Goal: Task Accomplishment & Management: Manage account settings

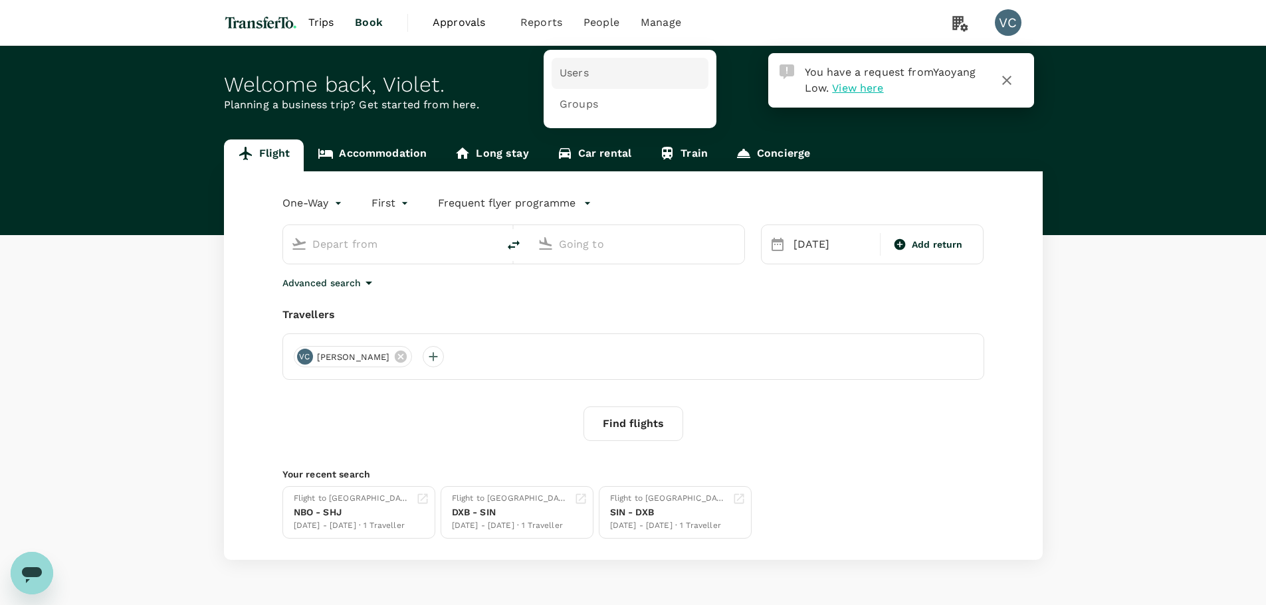
type input "first"
type input "Incheon Intl (ICN)"
type input "Los Angeles Intl (LAX)"
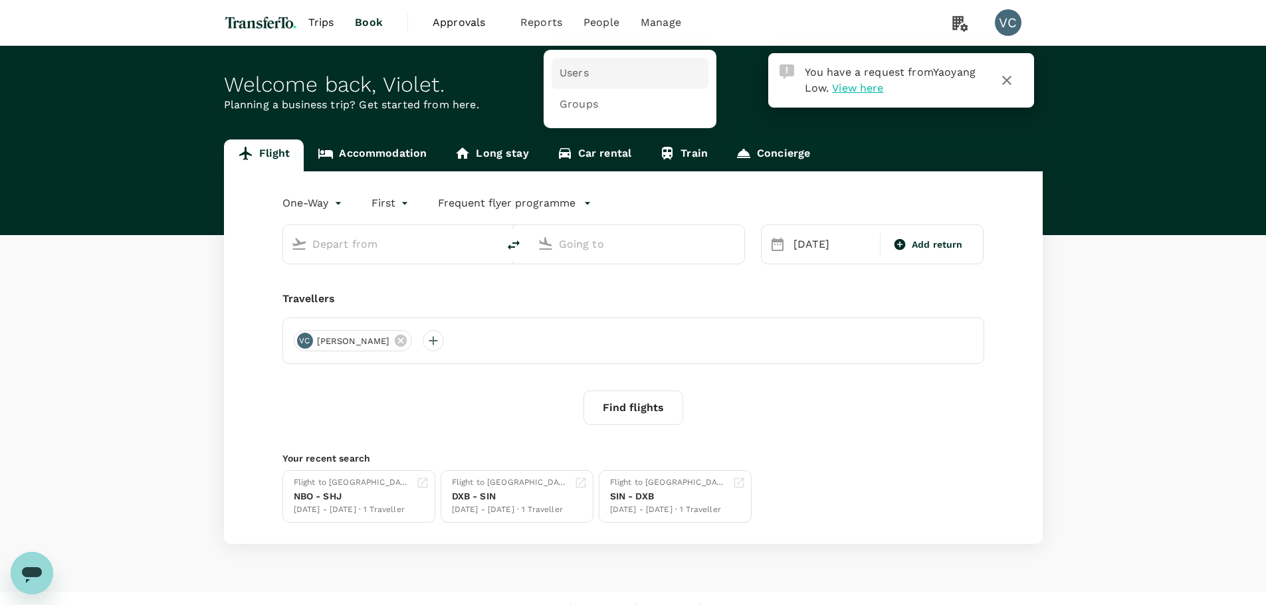
type input "Incheon Intl (ICN)"
type input "Los Angeles Intl (LAX)"
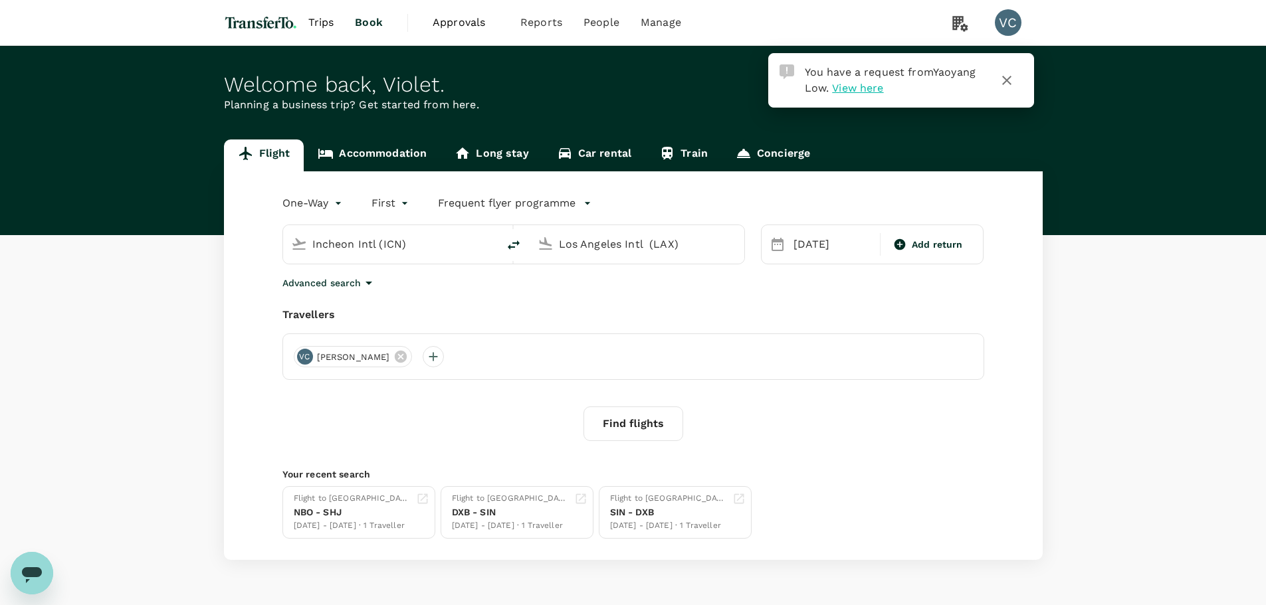
click at [318, 21] on span "Trips" at bounding box center [321, 23] width 26 height 16
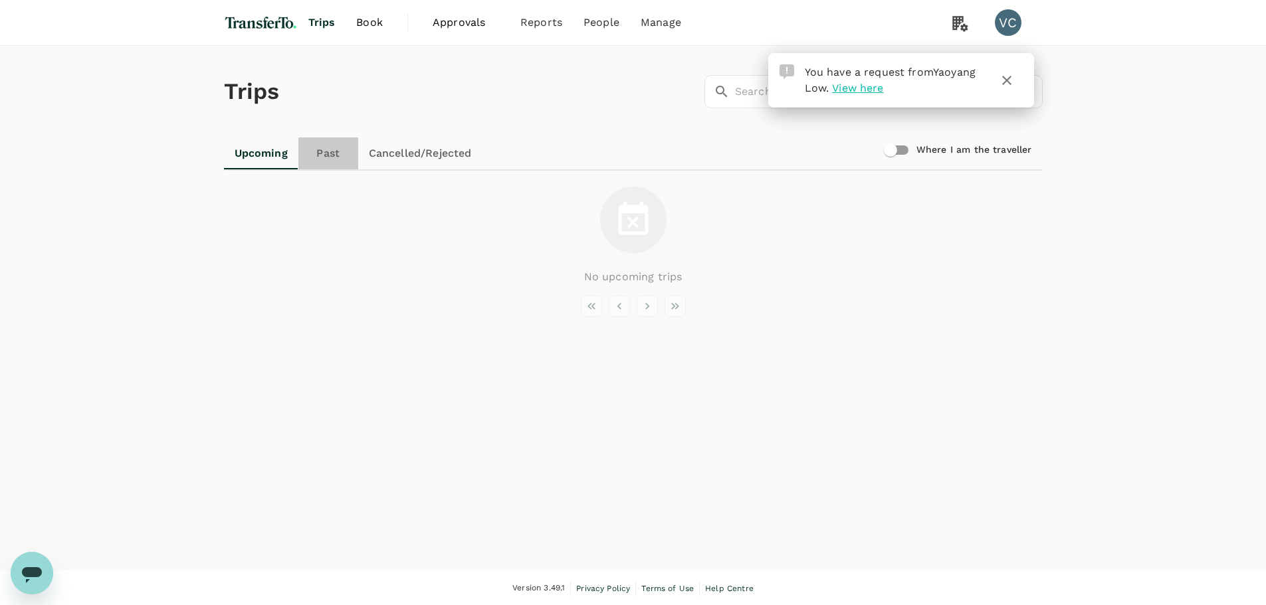
click at [319, 150] on link "Past" at bounding box center [328, 154] width 60 height 32
click at [262, 150] on link "Upcoming" at bounding box center [261, 154] width 74 height 32
click at [862, 84] on span "View here" at bounding box center [857, 88] width 51 height 13
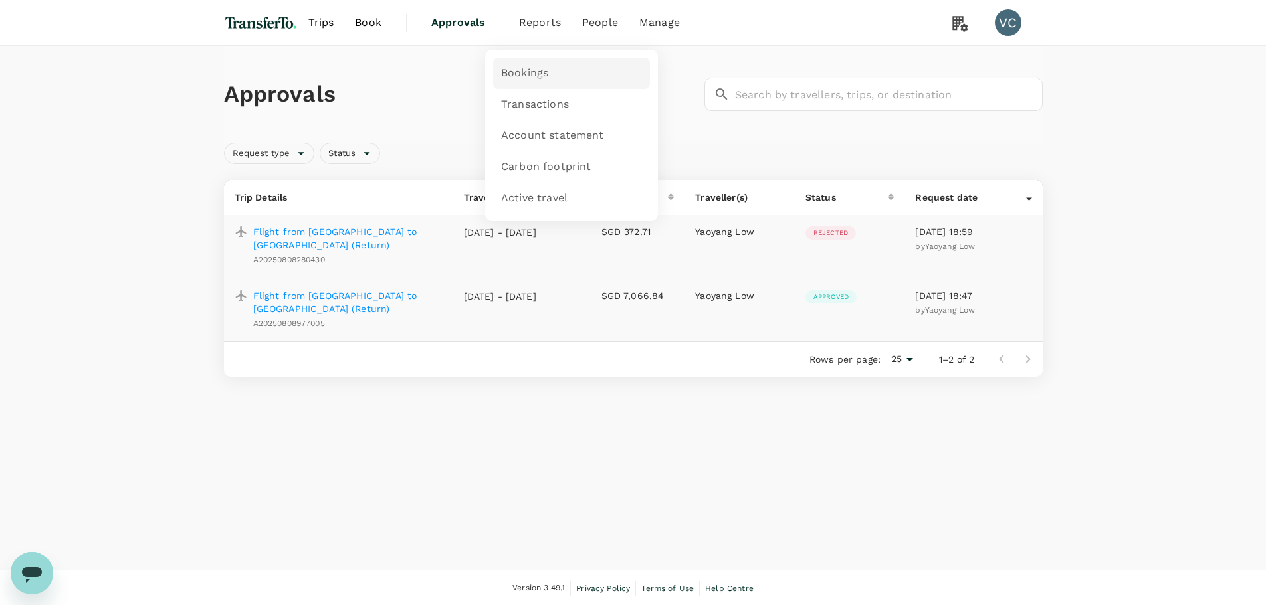
click at [532, 72] on span "Bookings" at bounding box center [524, 73] width 47 height 15
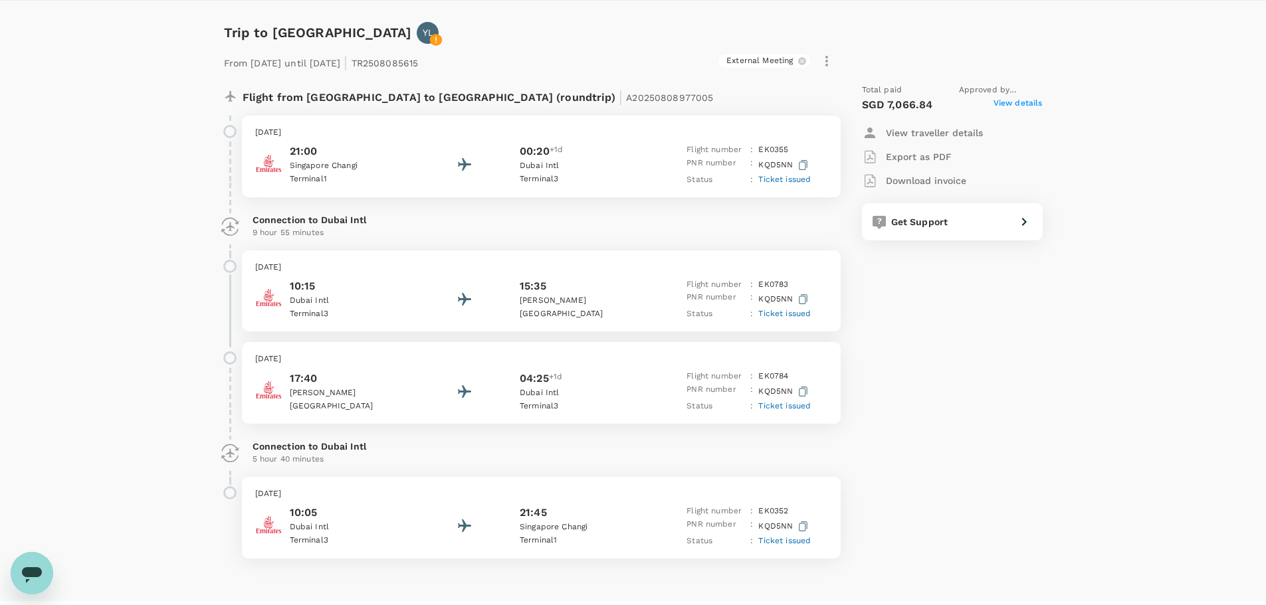
scroll to position [66, 0]
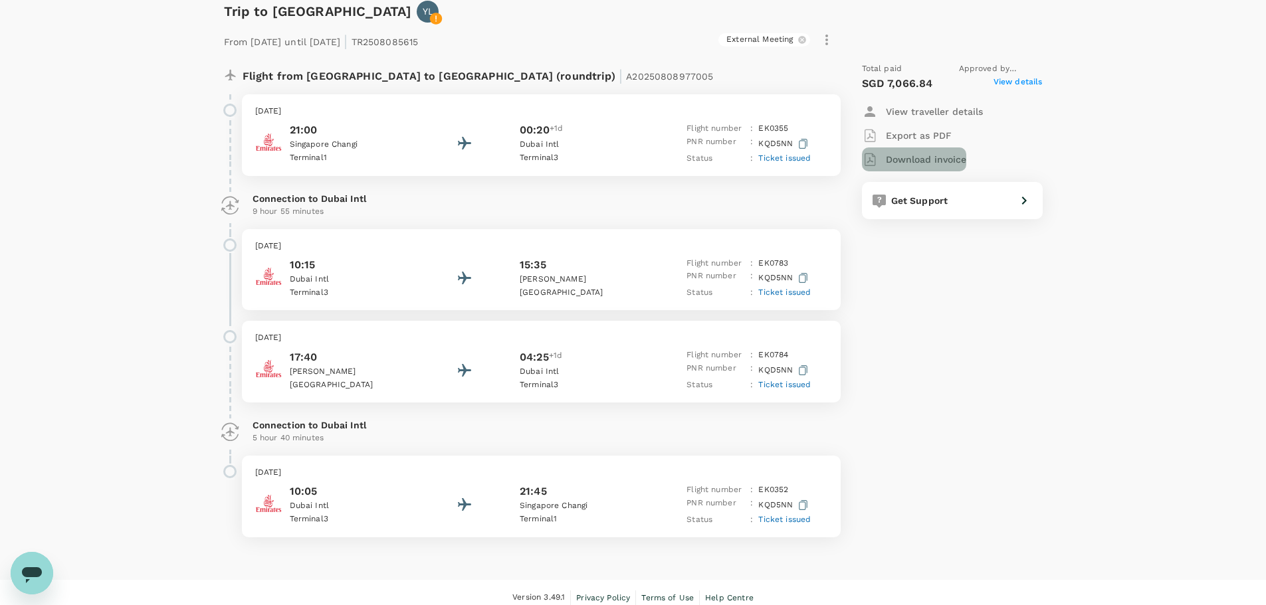
click at [956, 160] on p "Download invoice" at bounding box center [926, 159] width 80 height 13
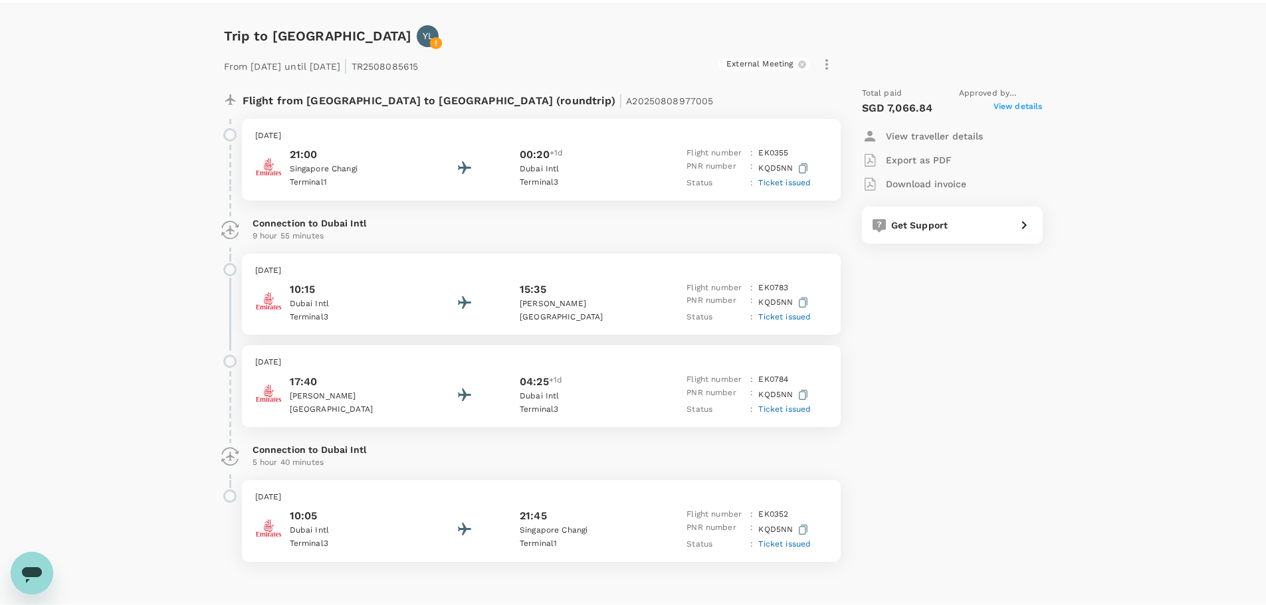
scroll to position [0, 0]
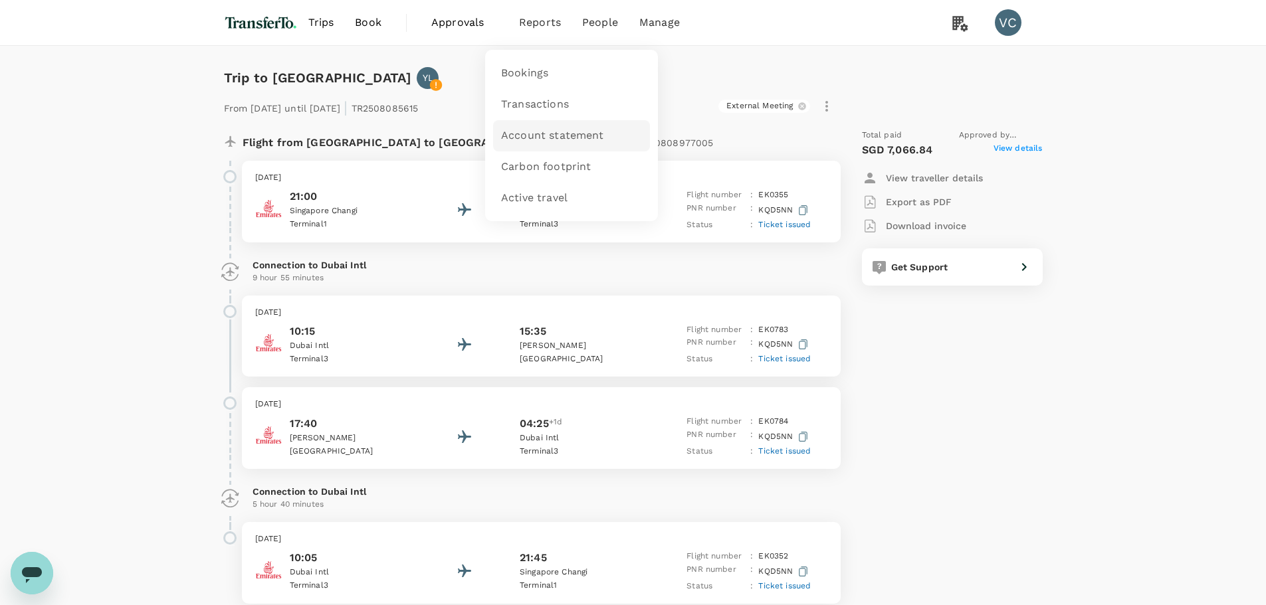
click at [530, 139] on span "Account statement" at bounding box center [552, 135] width 103 height 15
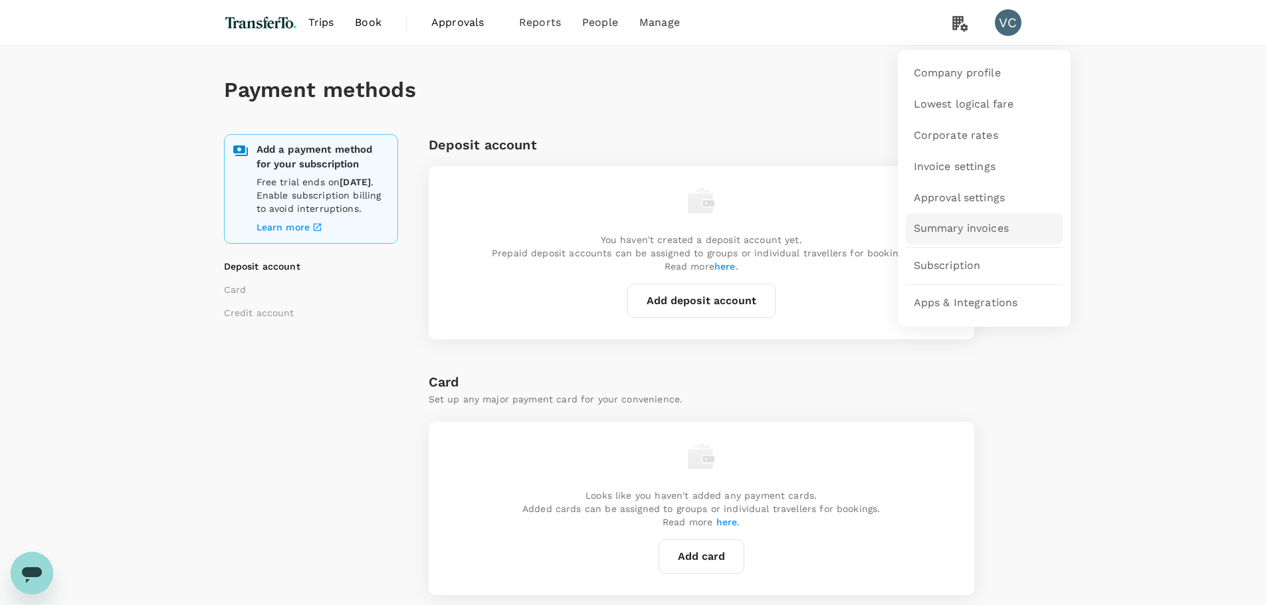
click at [959, 223] on span "Summary invoices" at bounding box center [961, 228] width 95 height 15
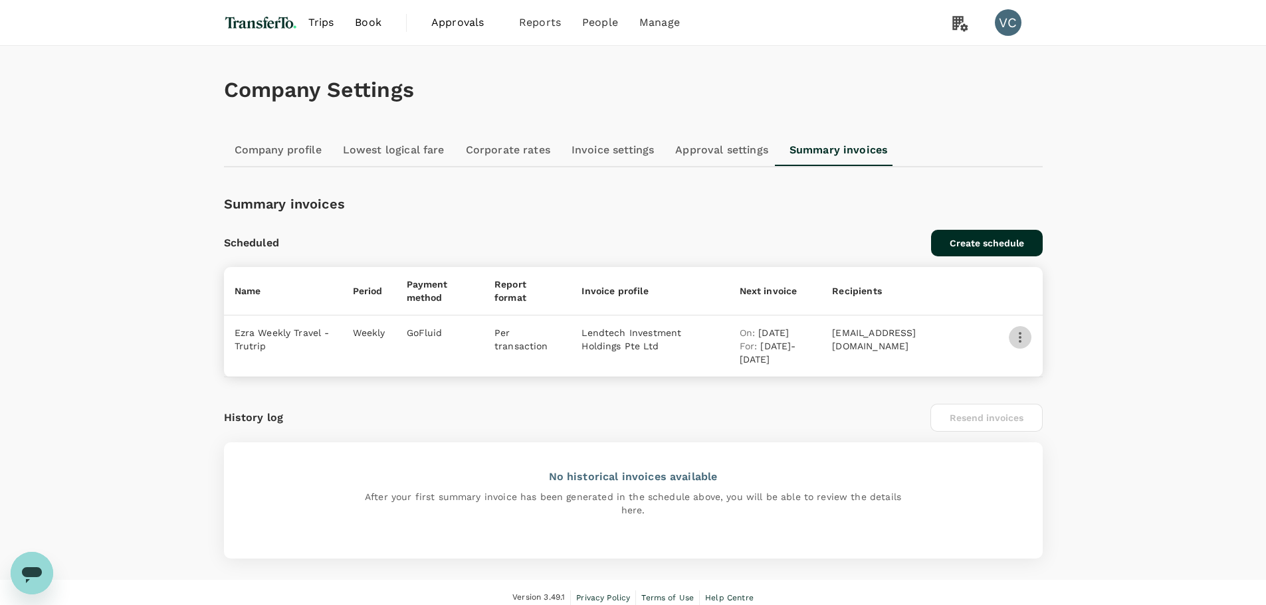
click at [1019, 342] on icon "button" at bounding box center [1020, 338] width 16 height 16
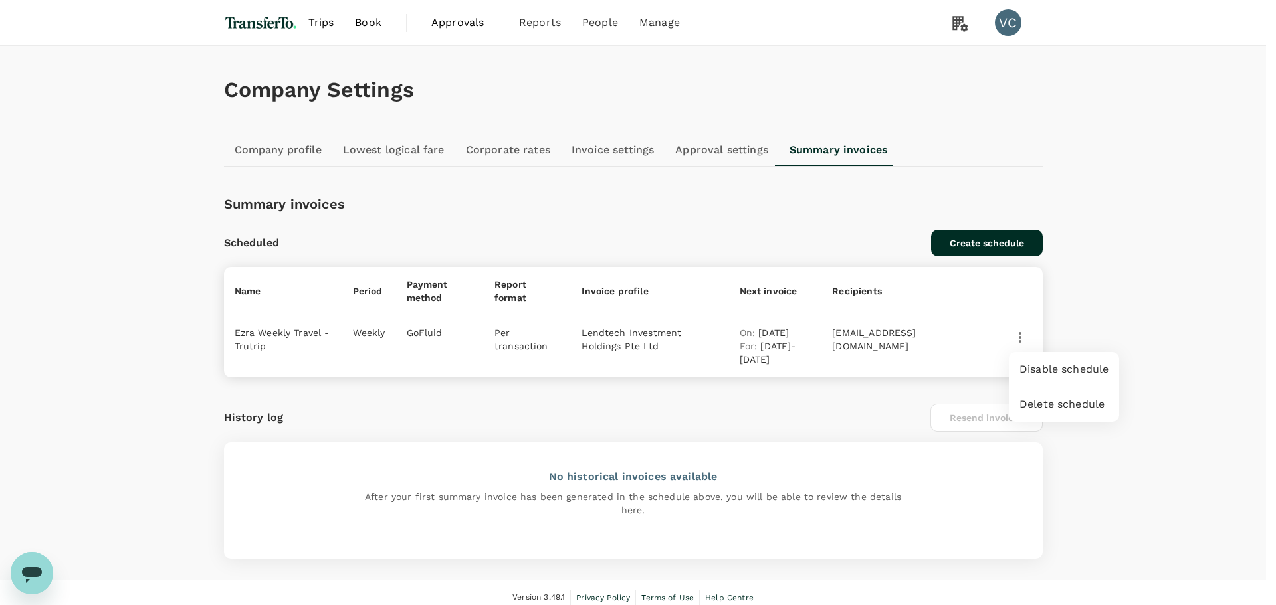
click at [947, 335] on div at bounding box center [638, 302] width 1276 height 605
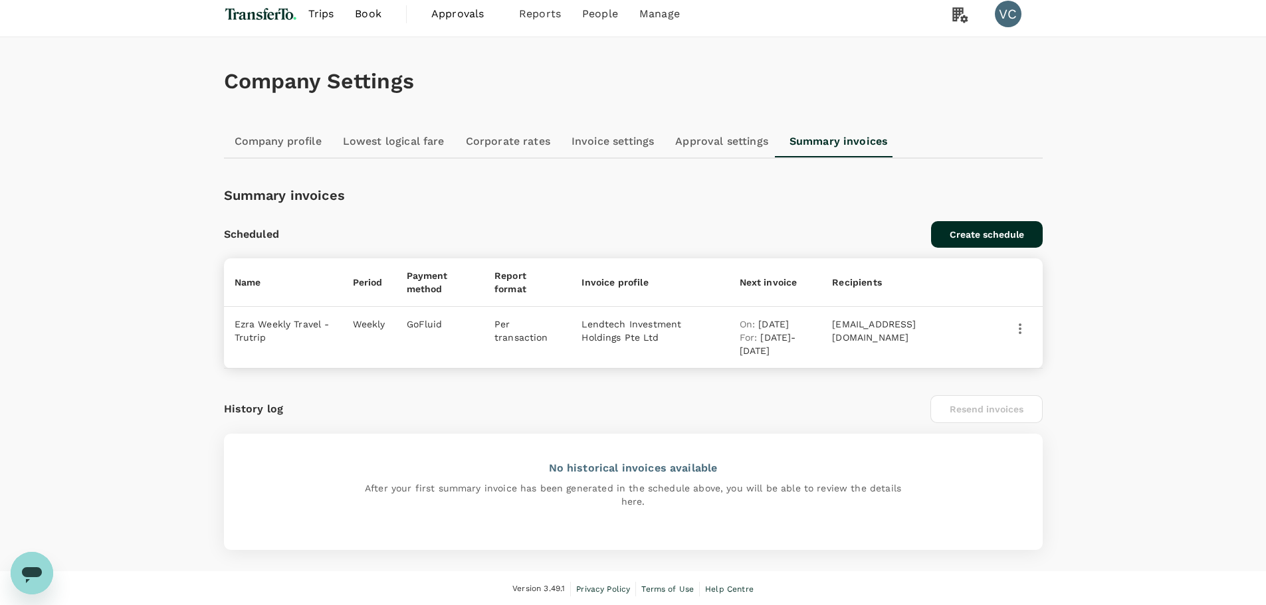
scroll to position [11, 0]
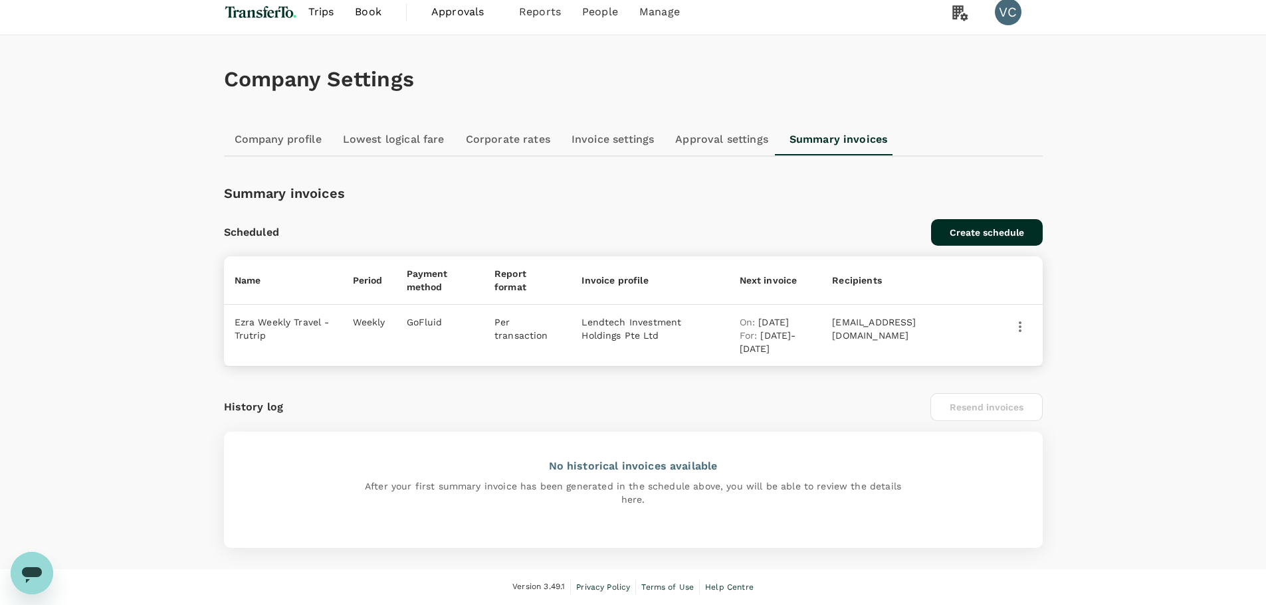
click at [387, 330] on td "Weekly" at bounding box center [369, 336] width 54 height 62
click at [526, 67] on span "Bookings" at bounding box center [524, 62] width 47 height 15
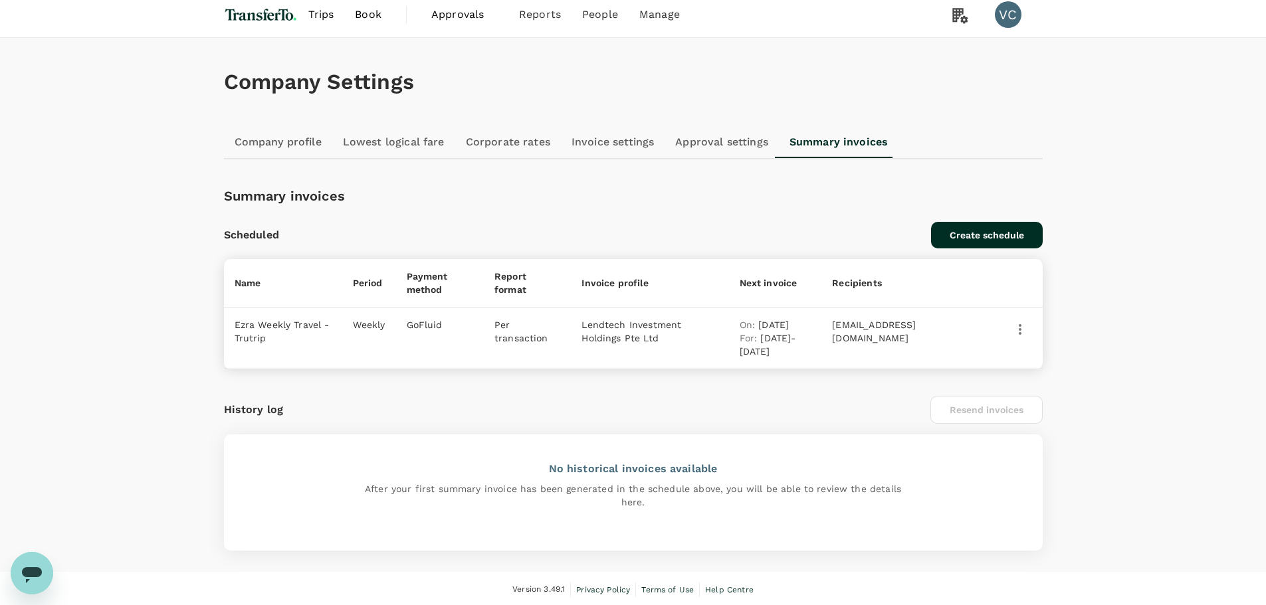
scroll to position [11, 0]
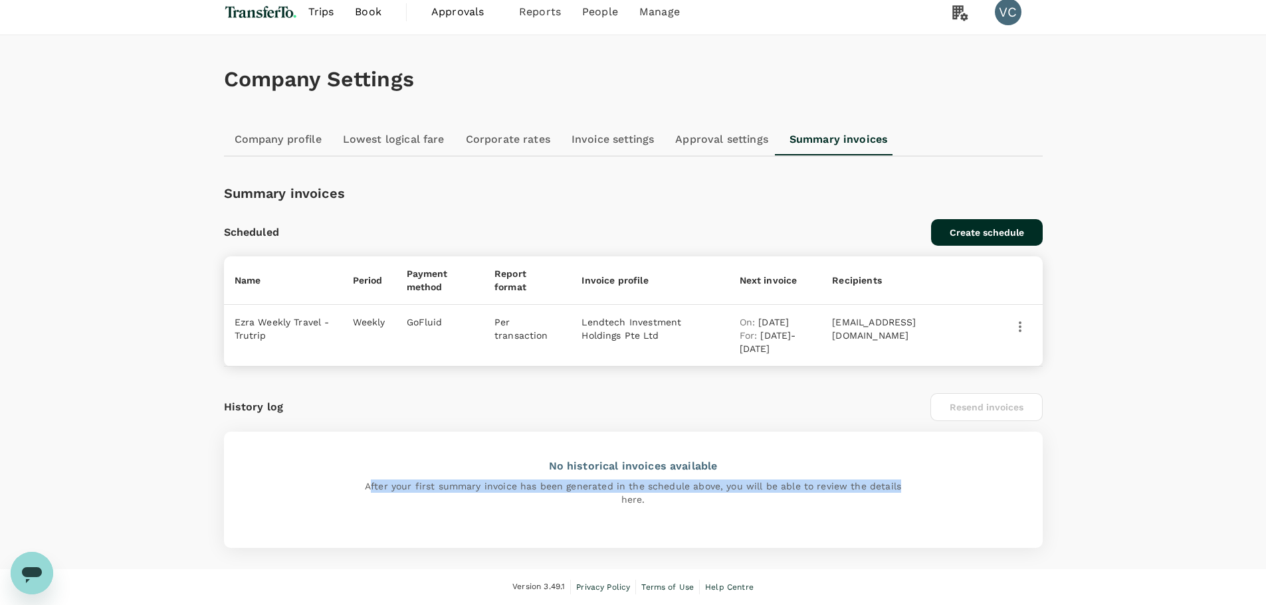
drag, startPoint x: 373, startPoint y: 488, endPoint x: 953, endPoint y: 492, distance: 579.5
click at [953, 492] on div "No historical invoices available After your first summary invoice has been gene…" at bounding box center [633, 482] width 819 height 101
click at [694, 490] on p "After your first summary invoice has been generated in the schedule above, you …" at bounding box center [633, 493] width 546 height 27
drag, startPoint x: 357, startPoint y: 487, endPoint x: 964, endPoint y: 500, distance: 606.8
click at [964, 500] on div "No historical invoices available After your first summary invoice has been gene…" at bounding box center [633, 482] width 819 height 101
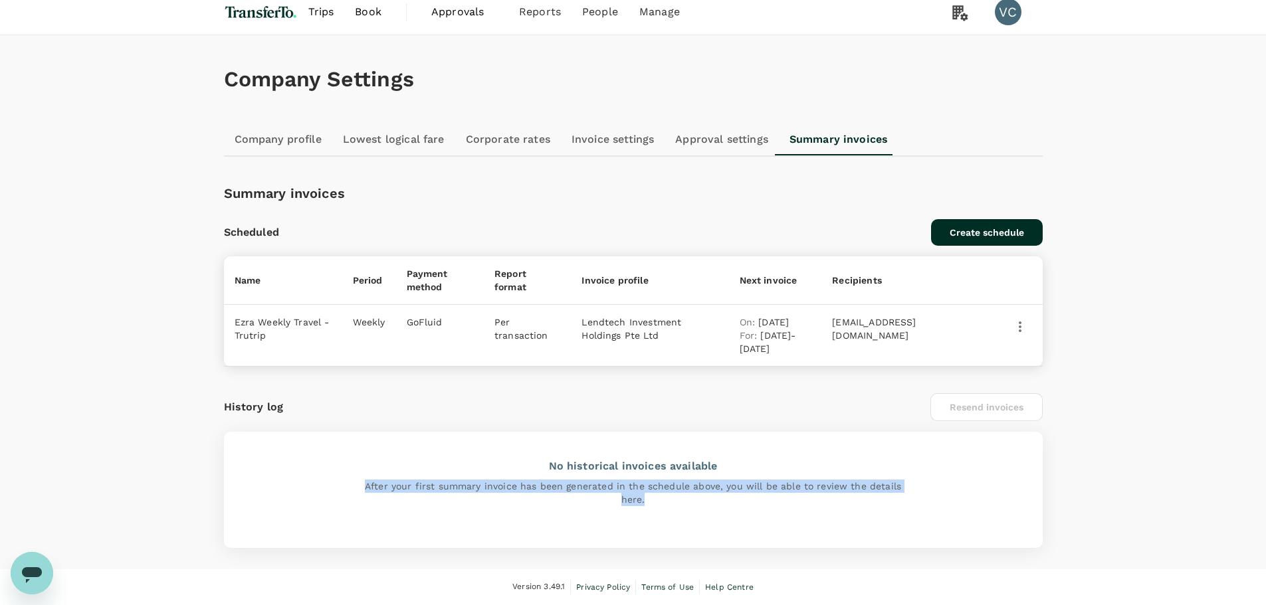
click at [778, 498] on p "After your first summary invoice has been generated in the schedule above, you …" at bounding box center [633, 493] width 546 height 27
drag, startPoint x: 338, startPoint y: 485, endPoint x: 902, endPoint y: 502, distance: 563.7
click at [902, 502] on div "No historical invoices available After your first summary invoice has been gene…" at bounding box center [633, 482] width 819 height 101
click at [799, 507] on div "No historical invoices available After your first summary invoice has been gene…" at bounding box center [633, 482] width 819 height 101
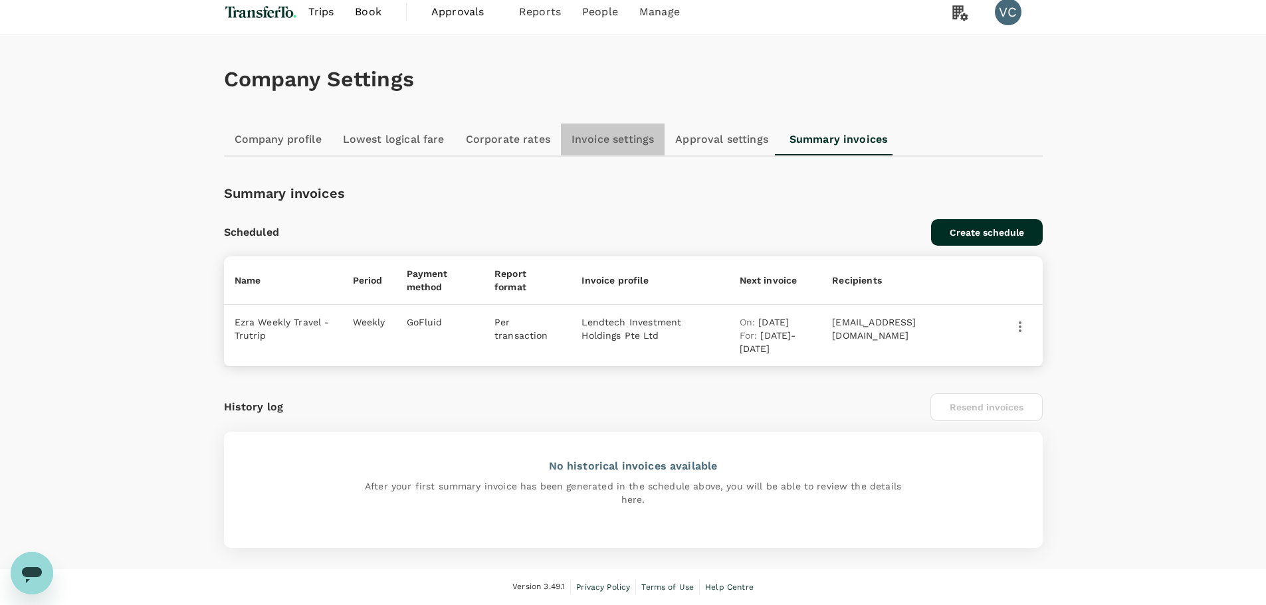
click at [613, 135] on link "Invoice settings" at bounding box center [613, 140] width 104 height 32
